Goal: Browse casually

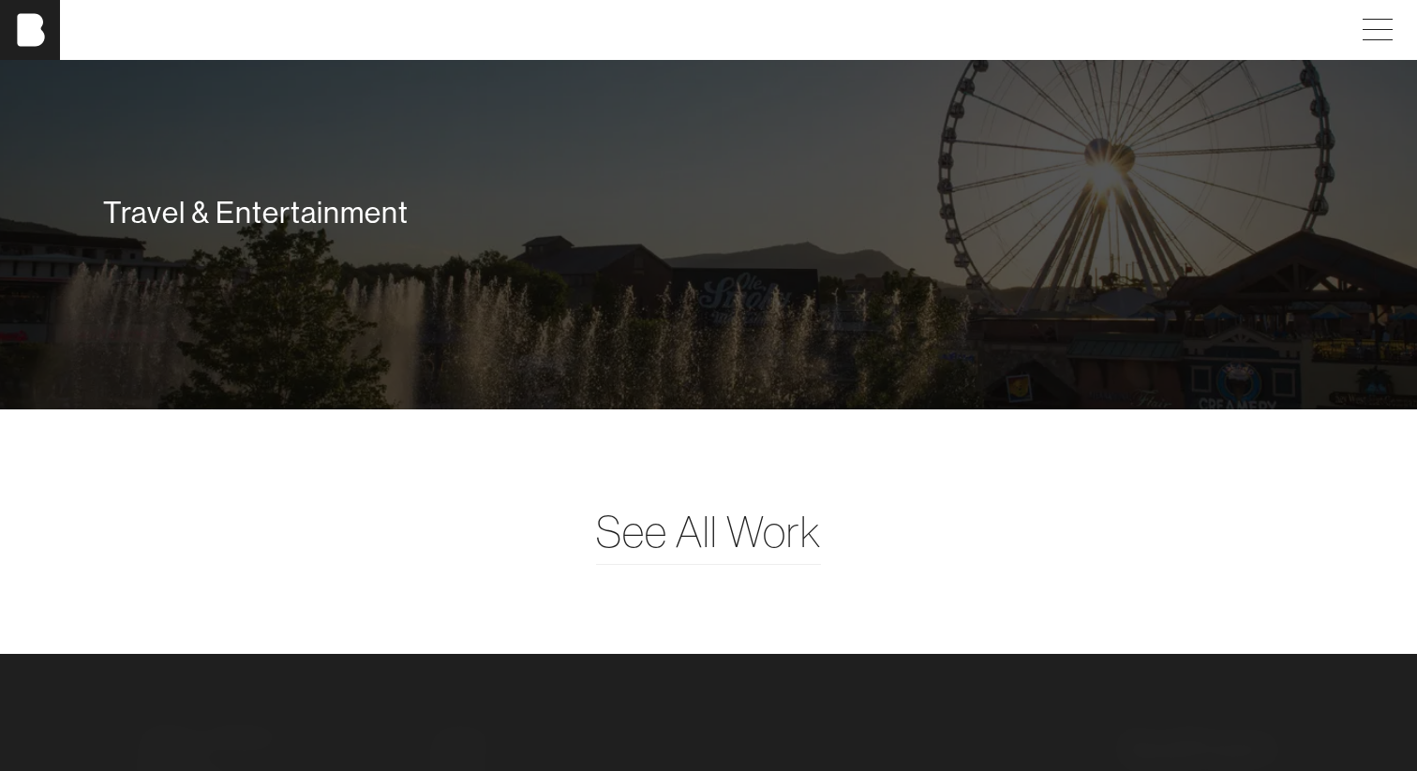
scroll to position [4561, 0]
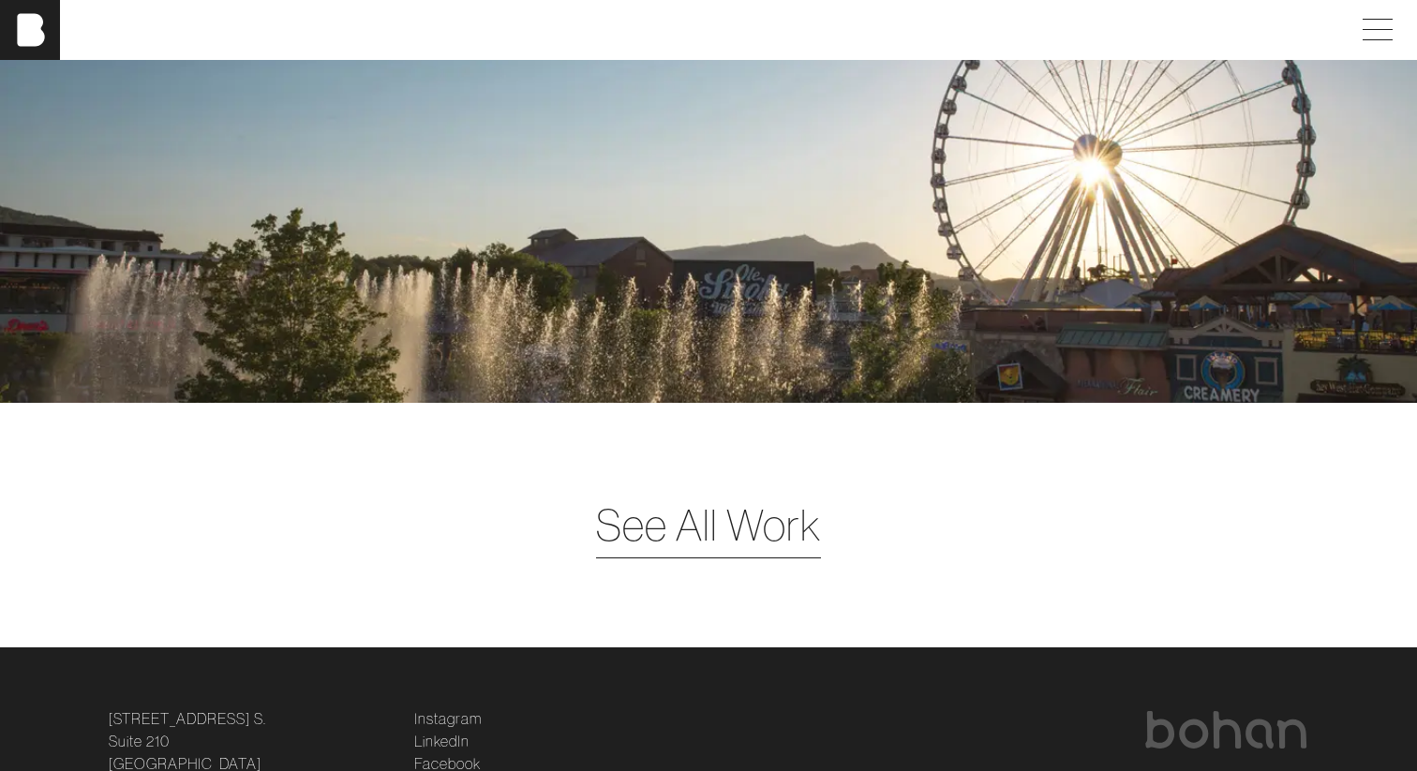
click at [750, 532] on span "See All Work" at bounding box center [708, 525] width 225 height 65
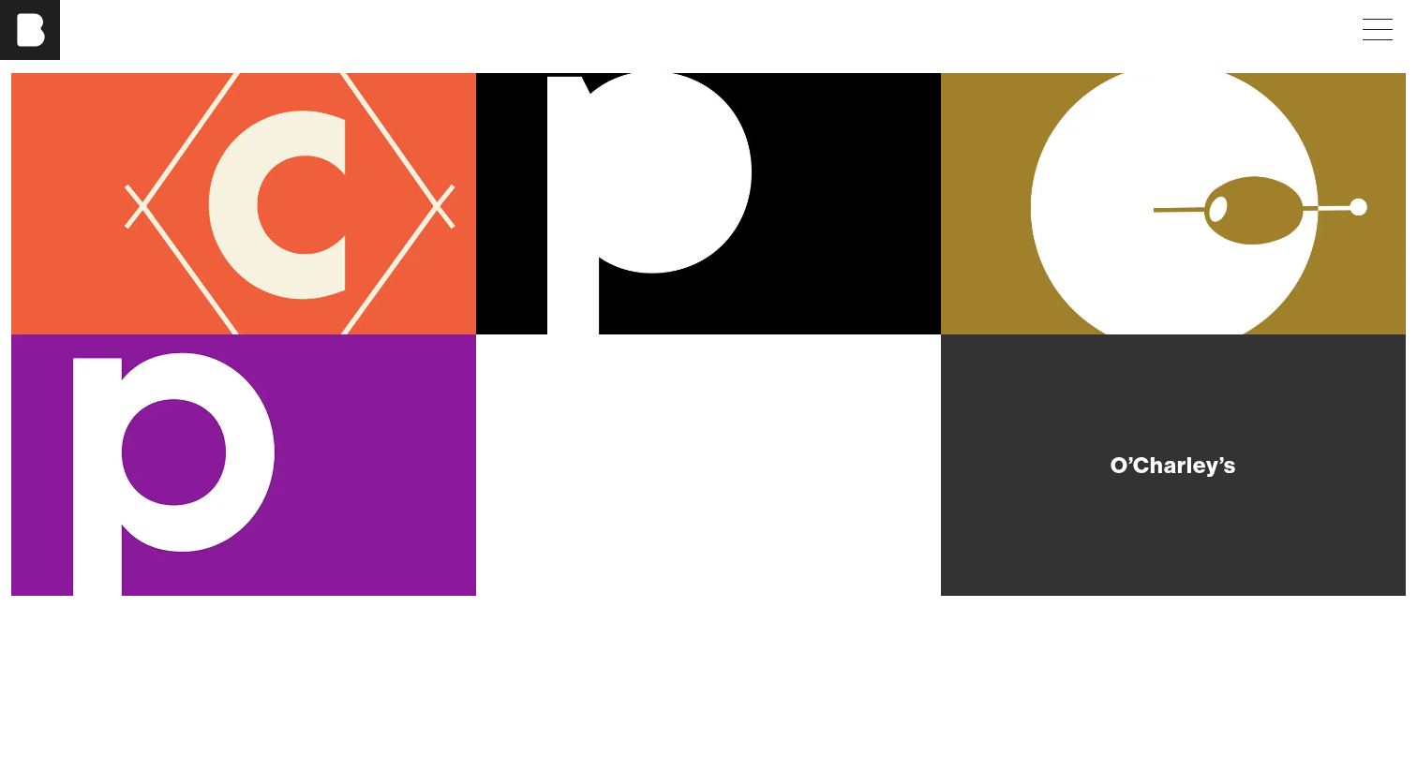
scroll to position [204, 0]
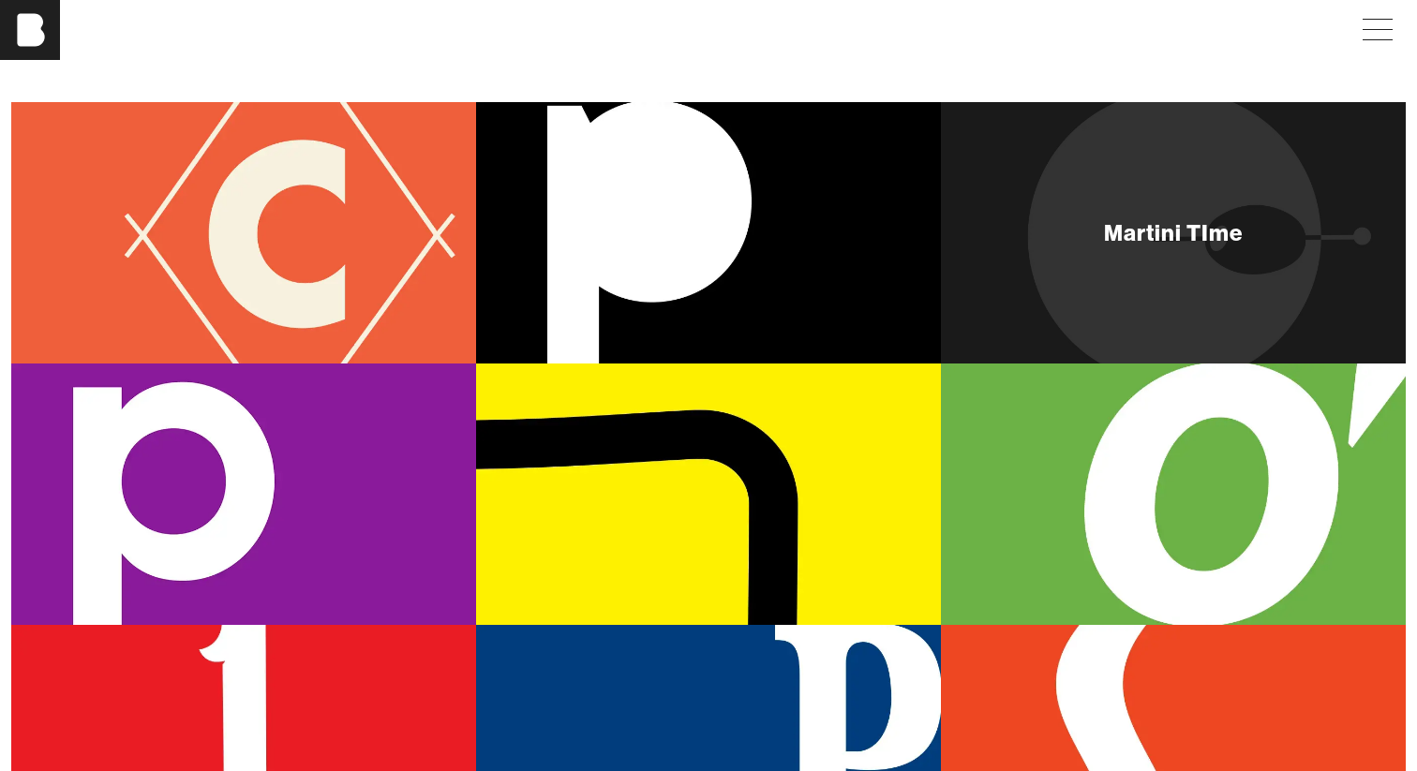
click at [1198, 284] on div "Martini TIme" at bounding box center [1173, 232] width 465 height 261
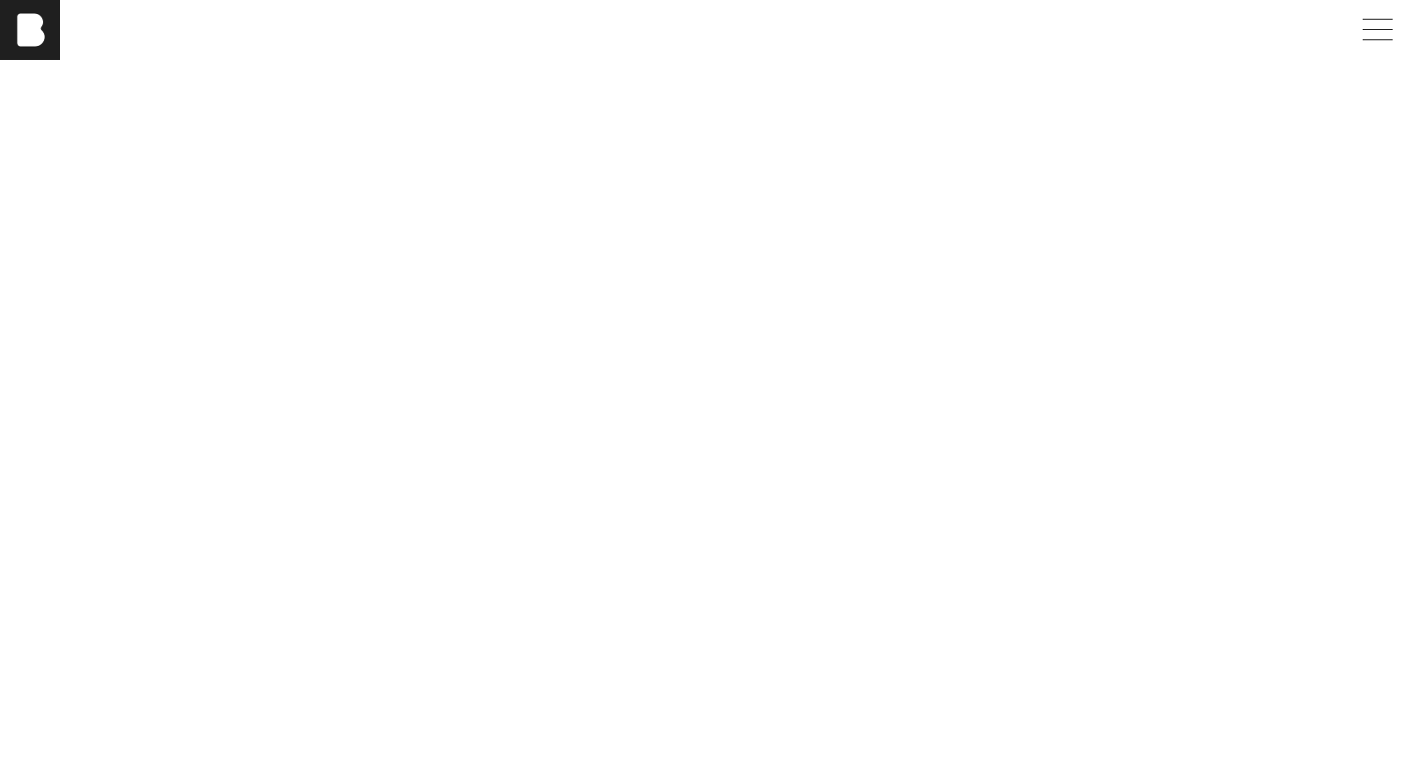
scroll to position [2717, 0]
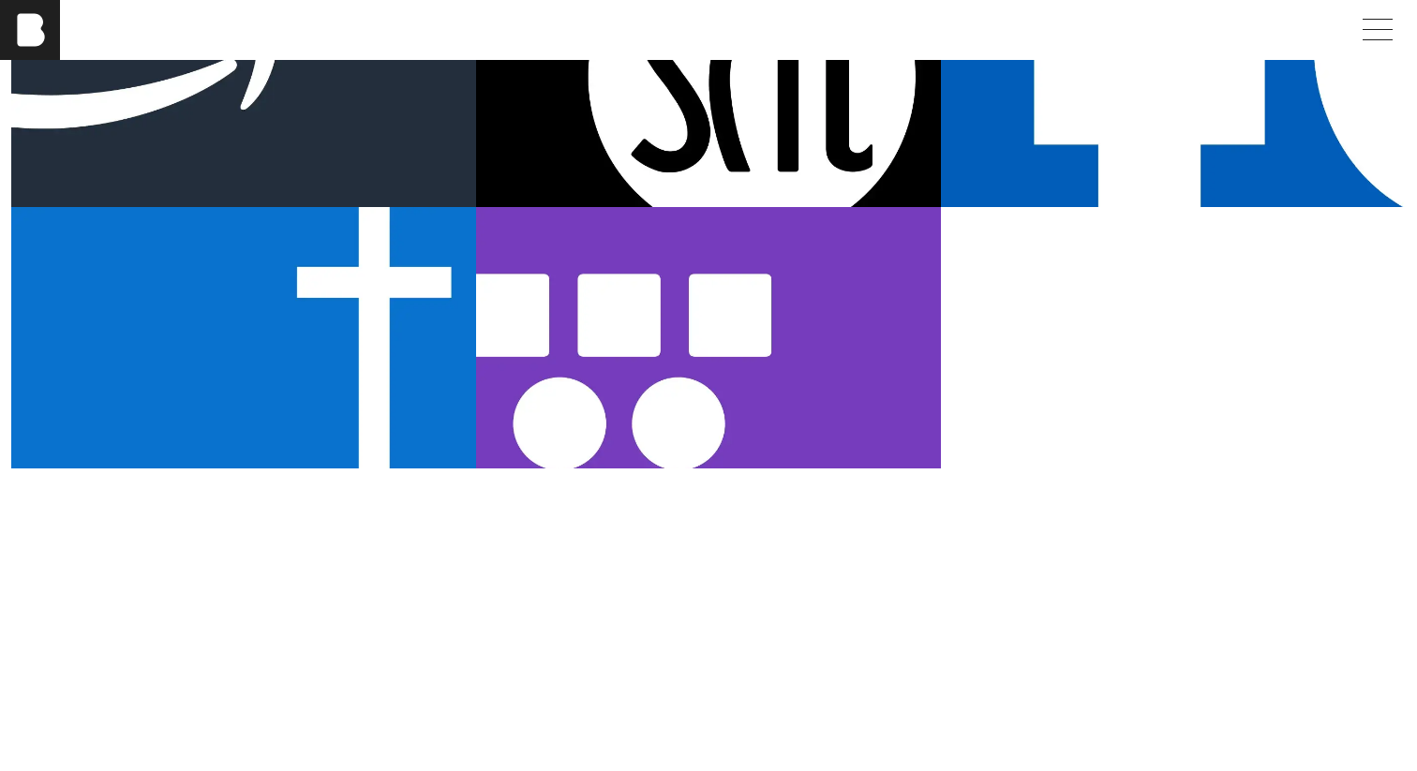
scroll to position [1146, 0]
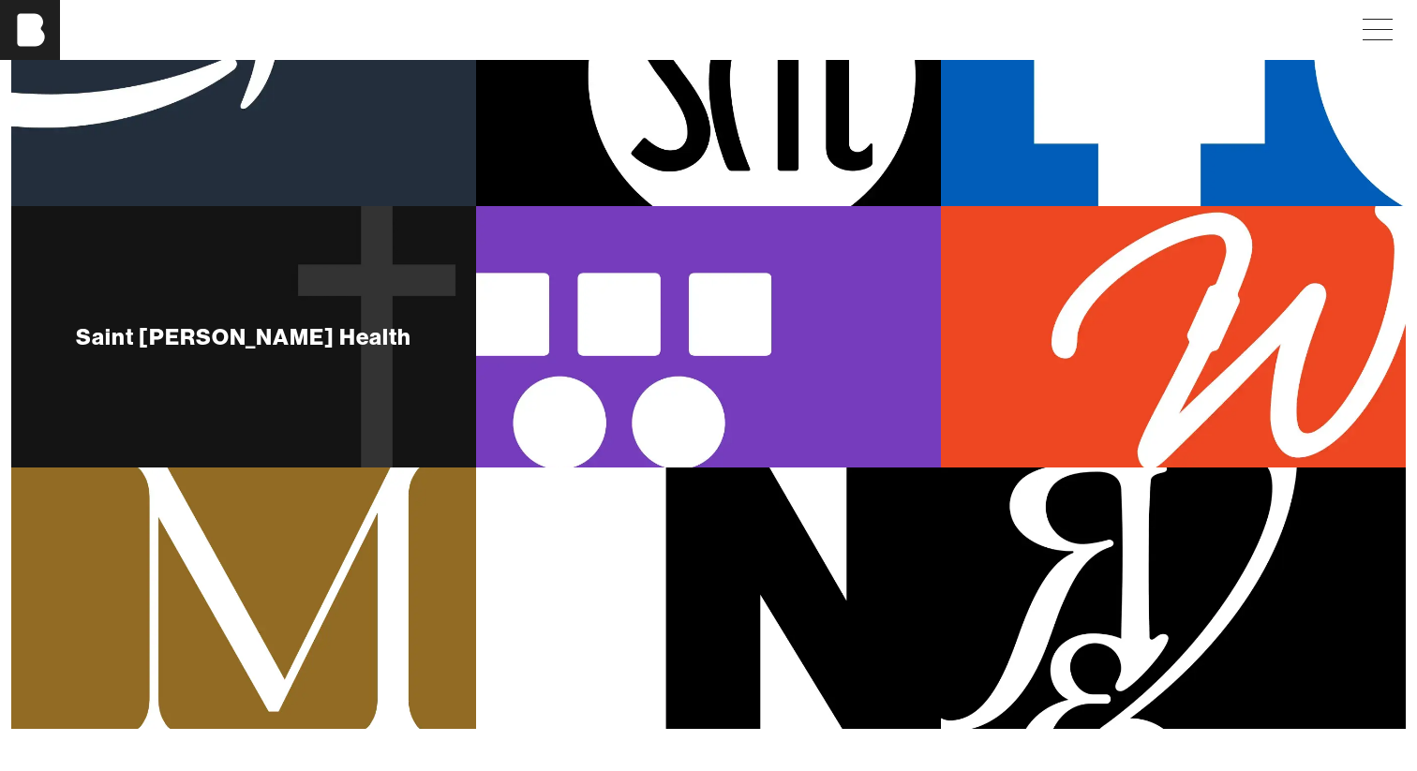
click at [398, 318] on div "Saint [PERSON_NAME] Health" at bounding box center [243, 336] width 465 height 261
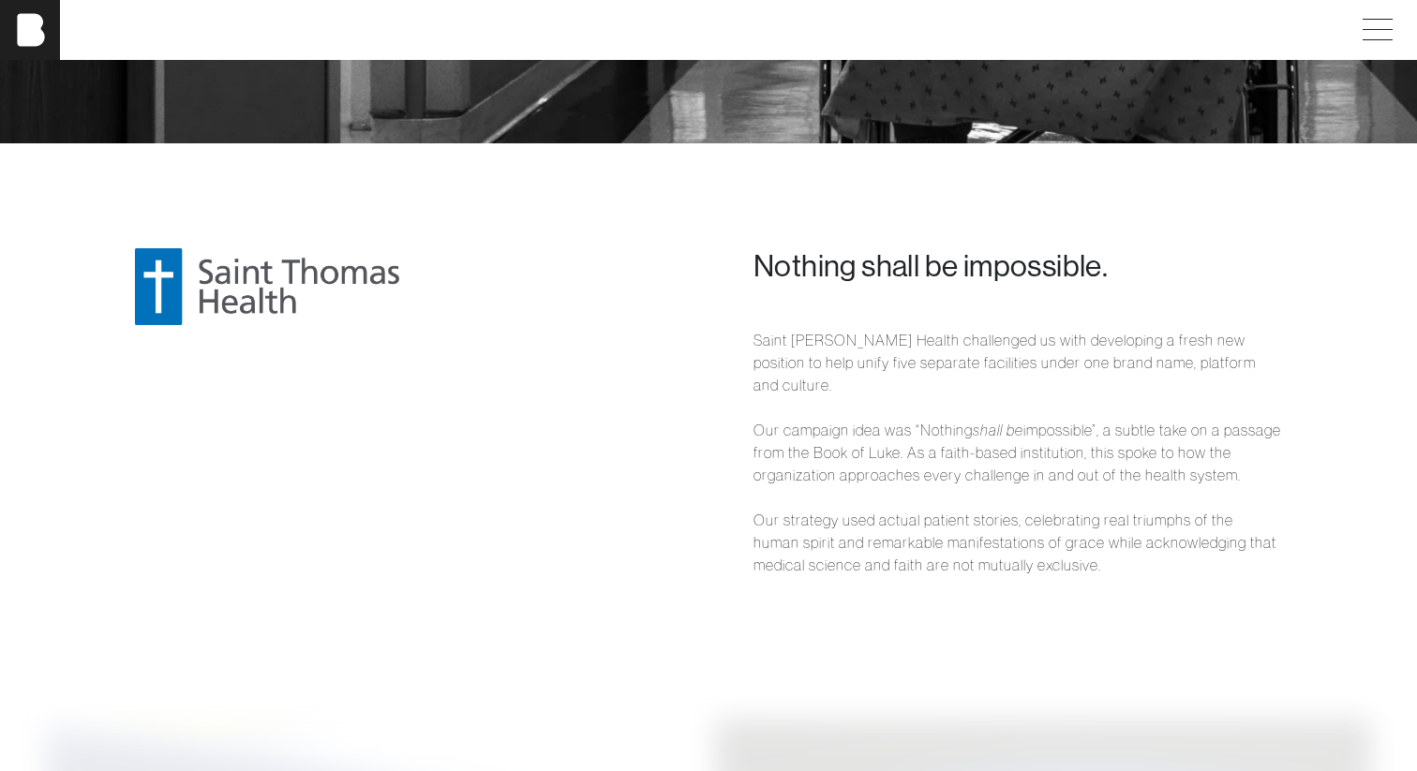
scroll to position [1389, 0]
